Goal: Task Accomplishment & Management: Use online tool/utility

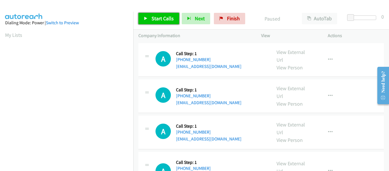
click at [144, 19] on link "Start Calls" at bounding box center [159, 18] width 41 height 11
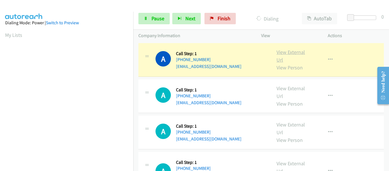
click at [284, 51] on link "View External Url" at bounding box center [291, 56] width 29 height 14
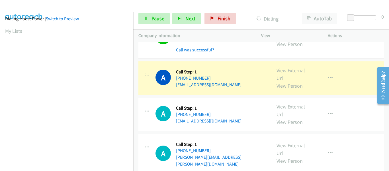
scroll to position [149, 0]
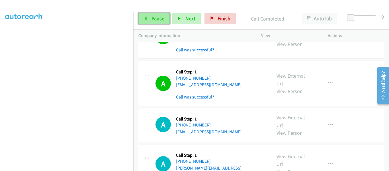
click at [143, 17] on link "Pause" at bounding box center [154, 18] width 31 height 11
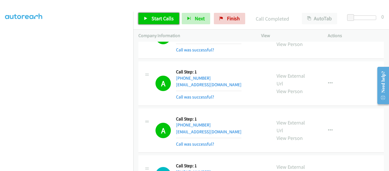
click at [144, 19] on link "Start Calls" at bounding box center [159, 18] width 41 height 11
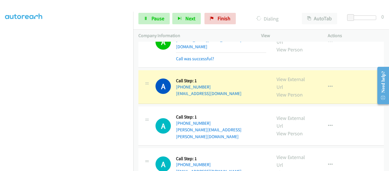
scroll to position [599, 0]
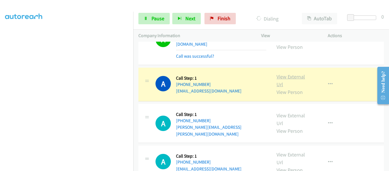
click at [292, 73] on link "View External Url" at bounding box center [291, 80] width 29 height 14
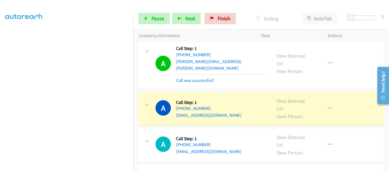
scroll to position [1065, 0]
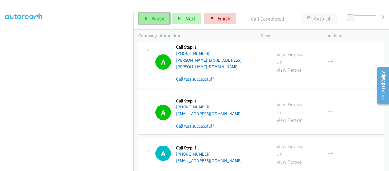
click at [146, 18] on icon at bounding box center [146, 19] width 4 height 4
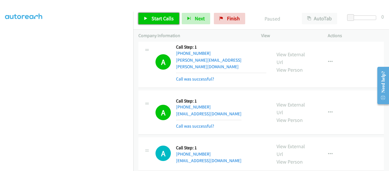
click at [142, 18] on link "Start Calls" at bounding box center [159, 18] width 41 height 11
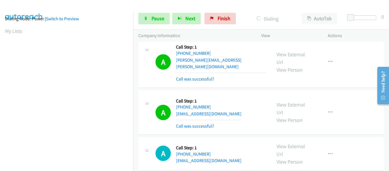
scroll to position [149, 0]
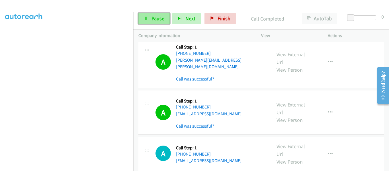
click at [144, 19] on icon at bounding box center [146, 19] width 4 height 4
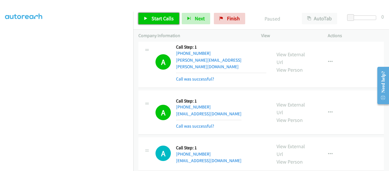
click at [144, 20] on icon at bounding box center [146, 19] width 4 height 4
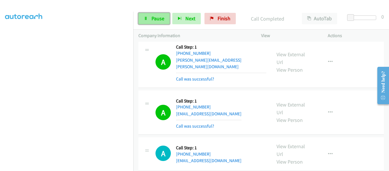
click at [152, 18] on span "Pause" at bounding box center [158, 18] width 13 height 7
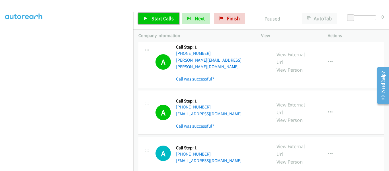
click at [148, 18] on icon at bounding box center [146, 19] width 4 height 4
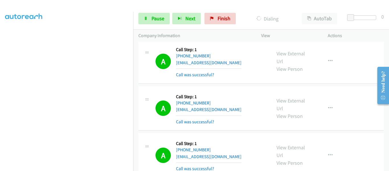
scroll to position [2519, 0]
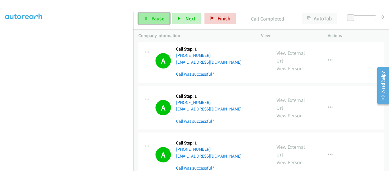
click at [152, 16] on span "Pause" at bounding box center [158, 18] width 13 height 7
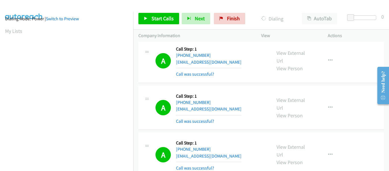
scroll to position [149, 0]
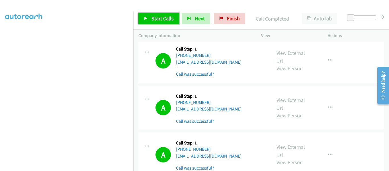
click at [148, 19] on icon at bounding box center [146, 19] width 4 height 4
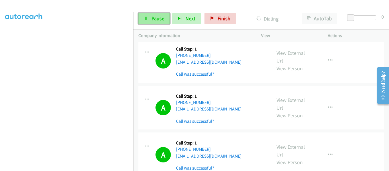
click at [155, 23] on link "Pause" at bounding box center [154, 18] width 31 height 11
